Goal: Task Accomplishment & Management: Complete application form

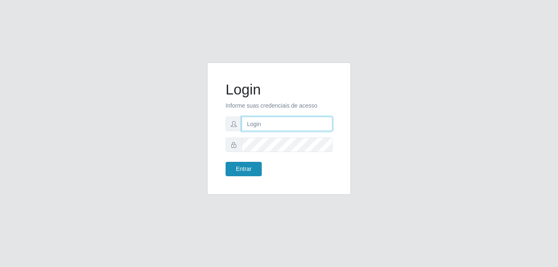
type input "anselmo@B8"
click at [242, 171] on button "Entrar" at bounding box center [244, 169] width 36 height 14
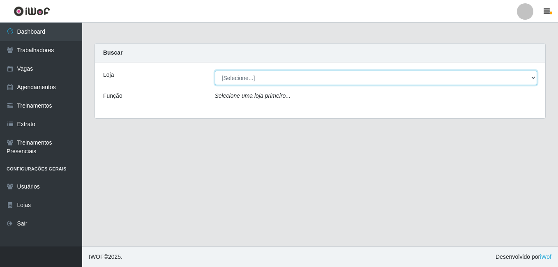
click at [283, 78] on select "[Selecione...] Bemais Supermercados - B8 Valentina" at bounding box center [376, 78] width 322 height 14
select select "413"
click at [215, 71] on select "[Selecione...] Bemais Supermercados - B8 Valentina" at bounding box center [376, 78] width 322 height 14
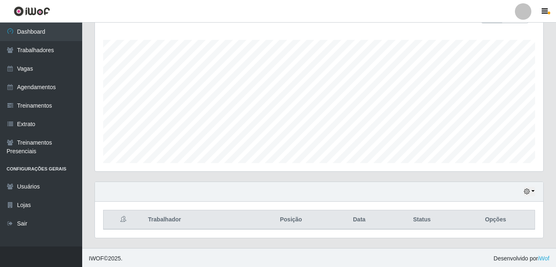
scroll to position [132, 0]
click at [525, 191] on icon "button" at bounding box center [527, 190] width 6 height 6
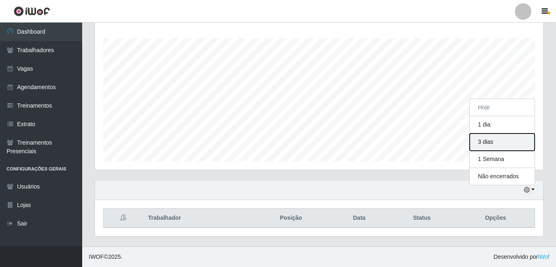
click at [484, 145] on button "3 dias" at bounding box center [501, 141] width 65 height 17
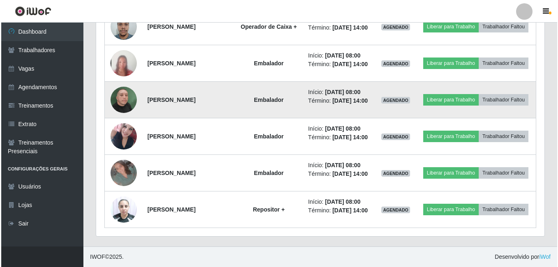
scroll to position [748, 0]
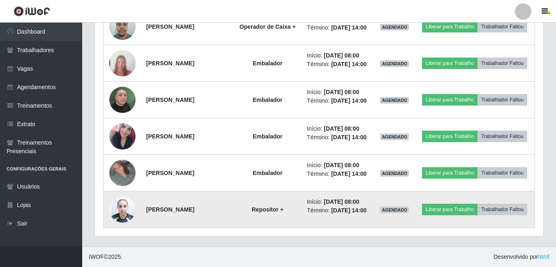
click at [119, 227] on img at bounding box center [122, 209] width 26 height 35
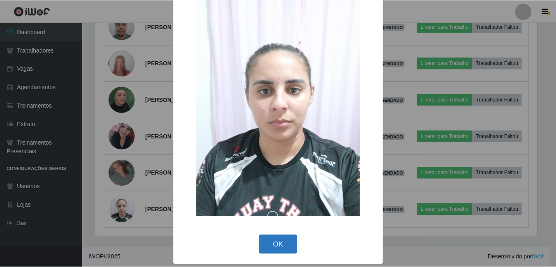
scroll to position [24, 0]
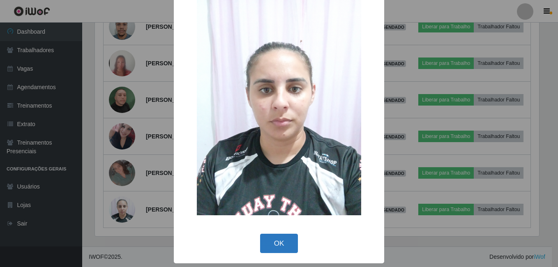
click at [267, 242] on button "OK" at bounding box center [279, 243] width 38 height 19
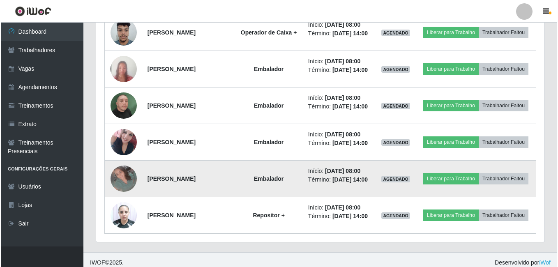
scroll to position [666, 0]
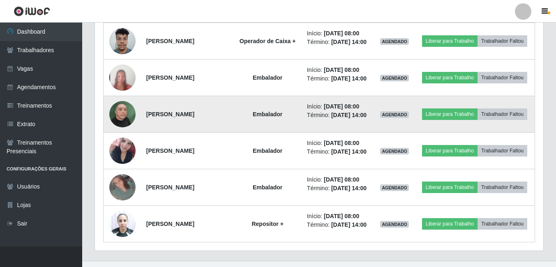
click at [118, 138] on img at bounding box center [122, 114] width 26 height 47
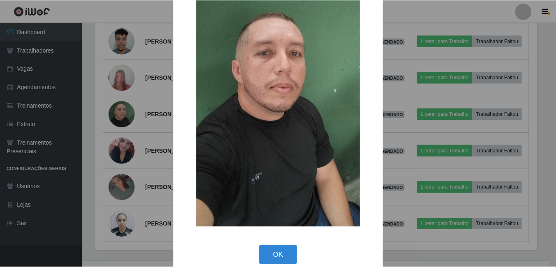
scroll to position [97, 0]
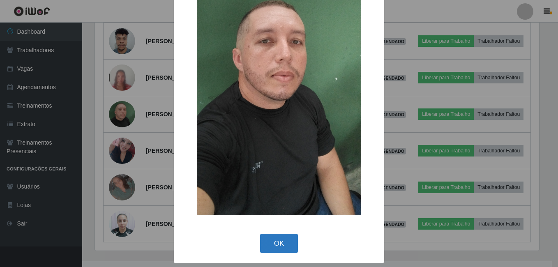
click at [276, 242] on button "OK" at bounding box center [279, 243] width 38 height 19
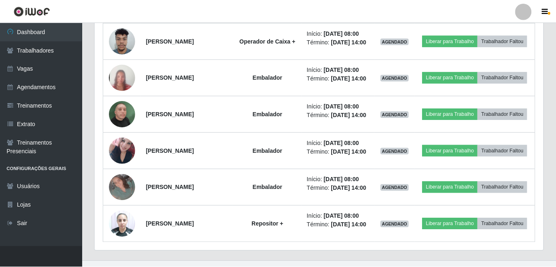
scroll to position [170, 448]
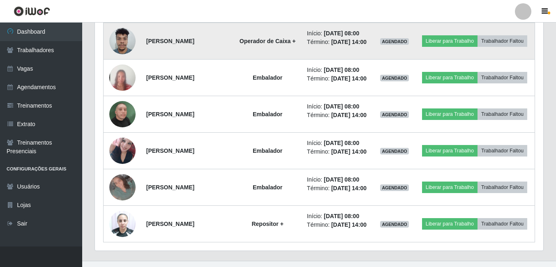
click at [120, 58] on img at bounding box center [122, 40] width 26 height 35
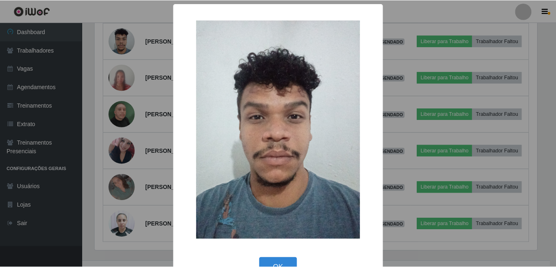
scroll to position [24, 0]
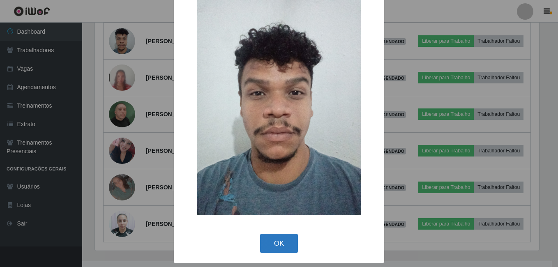
click at [278, 242] on button "OK" at bounding box center [279, 243] width 38 height 19
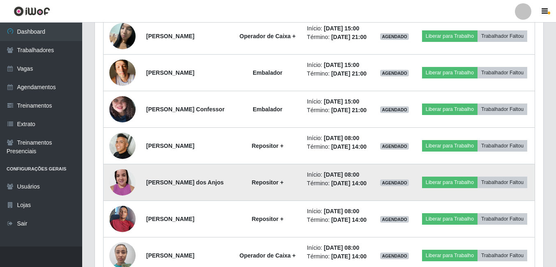
scroll to position [132, 0]
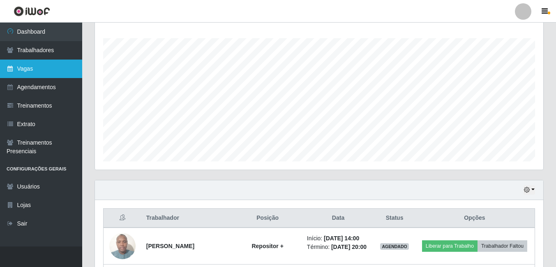
click at [32, 69] on link "Vagas" at bounding box center [41, 69] width 82 height 18
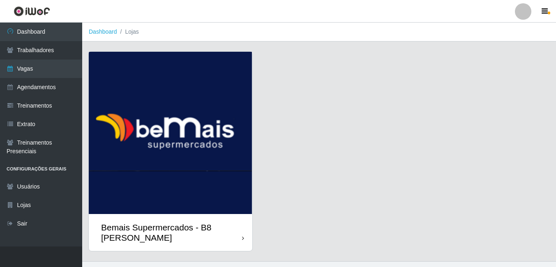
click at [168, 154] on img at bounding box center [170, 133] width 163 height 162
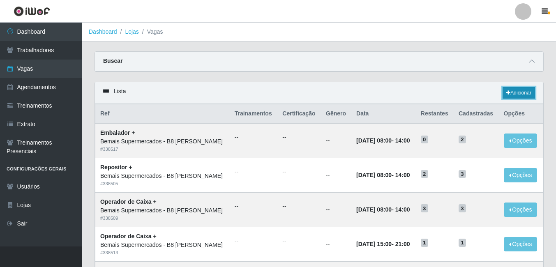
click at [518, 93] on link "Adicionar" at bounding box center [518, 93] width 32 height 12
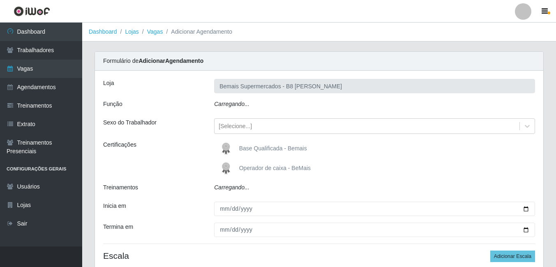
type input "Bemais Supermercados - B8 [PERSON_NAME]"
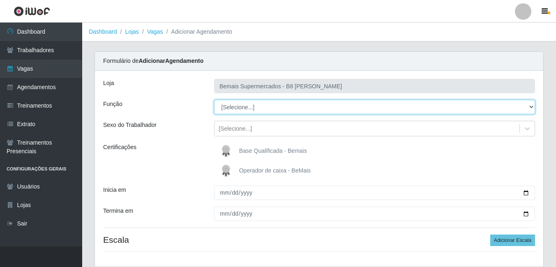
click at [336, 108] on select "[Selecione...] Auxiliar de Estacionamento Auxiliar de Estacionamento + Auxiliar…" at bounding box center [374, 107] width 321 height 14
select select "82"
click at [214, 100] on select "[Selecione...] Auxiliar de Estacionamento Auxiliar de Estacionamento + Auxiliar…" at bounding box center [374, 107] width 321 height 14
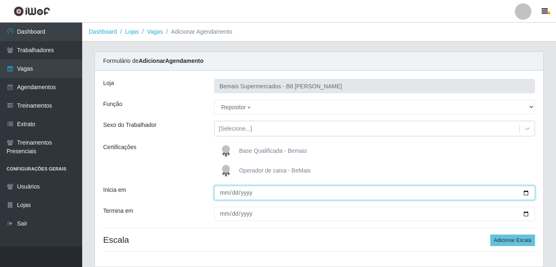
click at [526, 193] on input "Inicia em" at bounding box center [374, 193] width 321 height 14
type input "2025-09-01"
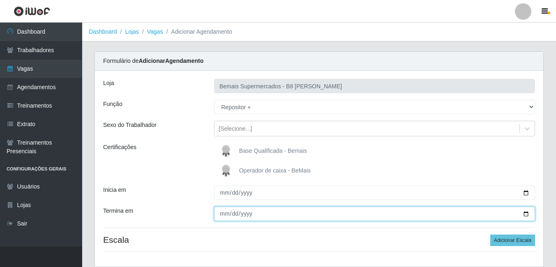
click at [526, 212] on input "Termina em" at bounding box center [374, 214] width 321 height 14
type input "2025-09-01"
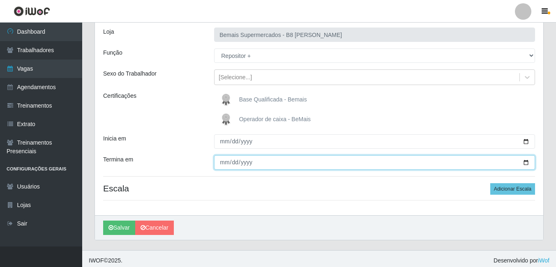
scroll to position [55, 0]
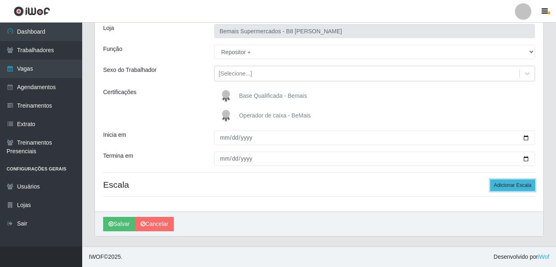
click at [503, 186] on button "Adicionar Escala" at bounding box center [512, 186] width 45 height 12
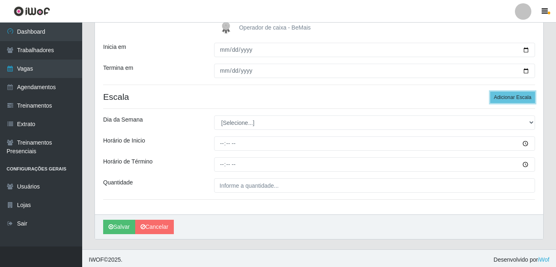
scroll to position [146, 0]
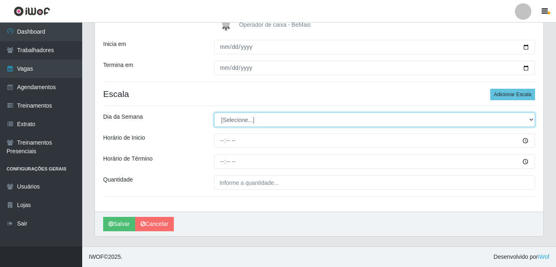
click at [239, 121] on select "[Selecione...] Segunda Terça Quarta Quinta Sexta Sábado Domingo" at bounding box center [374, 120] width 321 height 14
select select "1"
click at [214, 113] on select "[Selecione...] Segunda Terça Quarta Quinta Sexta Sábado Domingo" at bounding box center [374, 120] width 321 height 14
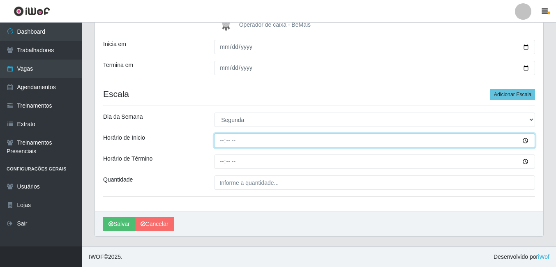
click at [222, 142] on input "Horário de Inicio" at bounding box center [374, 140] width 321 height 14
type input "08:00"
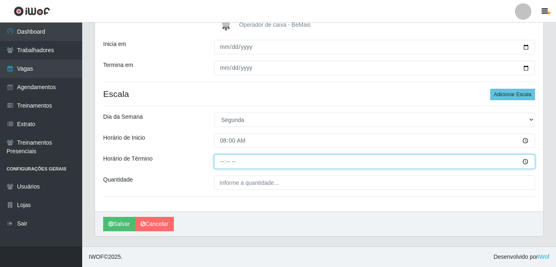
click at [221, 162] on input "Horário de Término" at bounding box center [374, 161] width 321 height 14
type input "14:00"
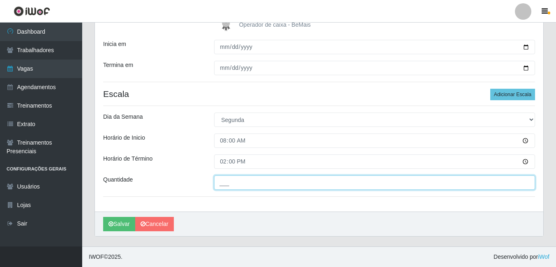
click at [225, 182] on input "___" at bounding box center [374, 182] width 321 height 14
type input "2__"
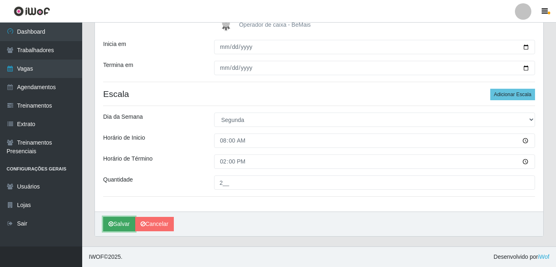
click at [120, 226] on button "Salvar" at bounding box center [119, 224] width 32 height 14
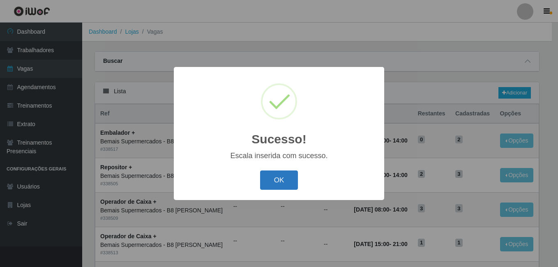
click at [276, 180] on button "OK" at bounding box center [279, 179] width 38 height 19
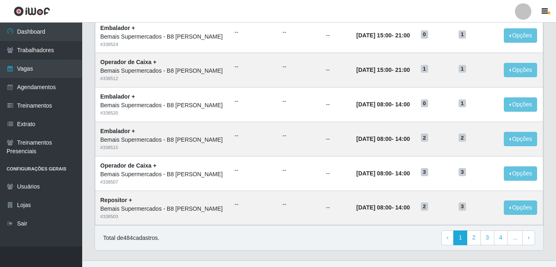
scroll to position [429, 0]
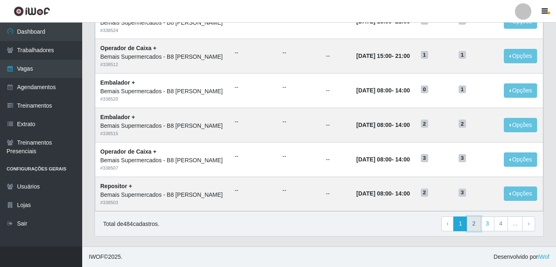
click at [476, 225] on link "2" at bounding box center [474, 223] width 14 height 15
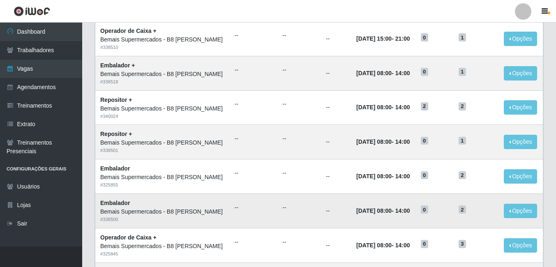
scroll to position [329, 0]
